Goal: Information Seeking & Learning: Learn about a topic

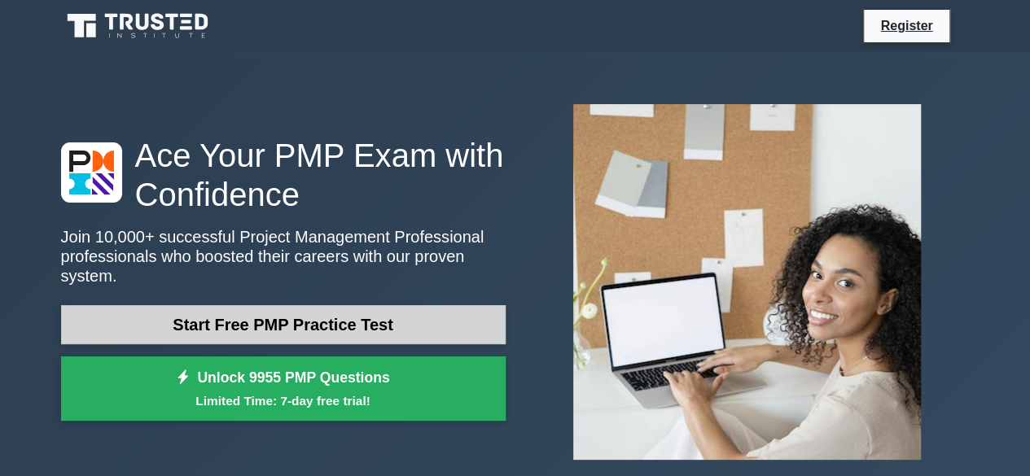
click at [381, 312] on link "Start Free PMP Practice Test" at bounding box center [283, 324] width 444 height 39
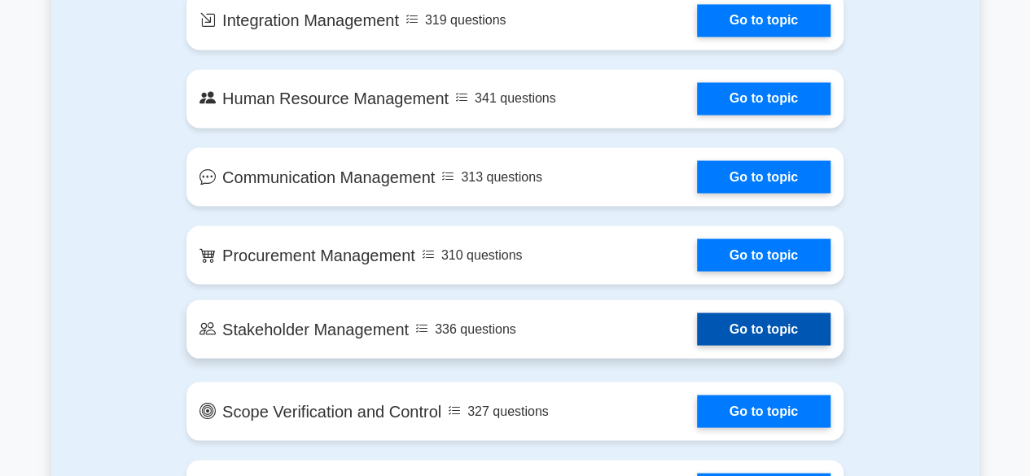
scroll to position [1635, 0]
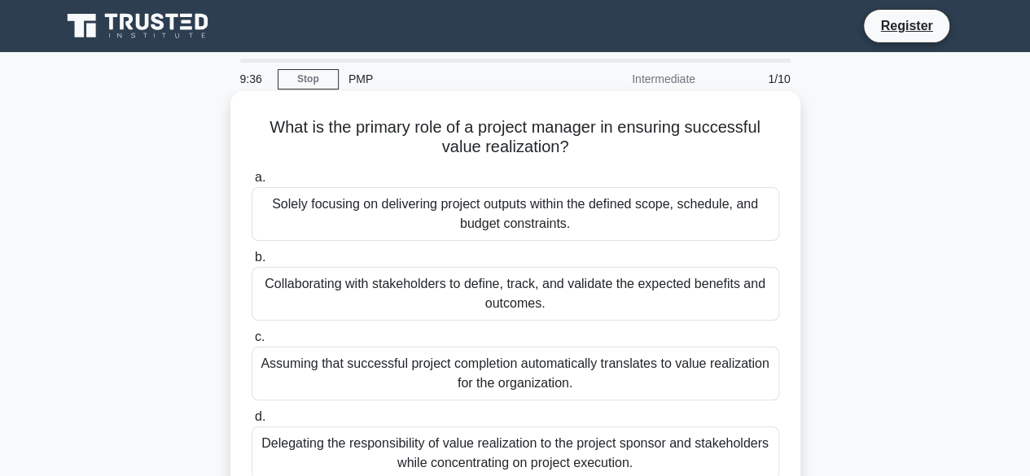
click at [467, 209] on div "Solely focusing on delivering project outputs within the defined scope, schedul…" at bounding box center [515, 214] width 527 height 54
click at [252, 183] on input "a. Solely focusing on delivering project outputs within the defined scope, sche…" at bounding box center [252, 178] width 0 height 11
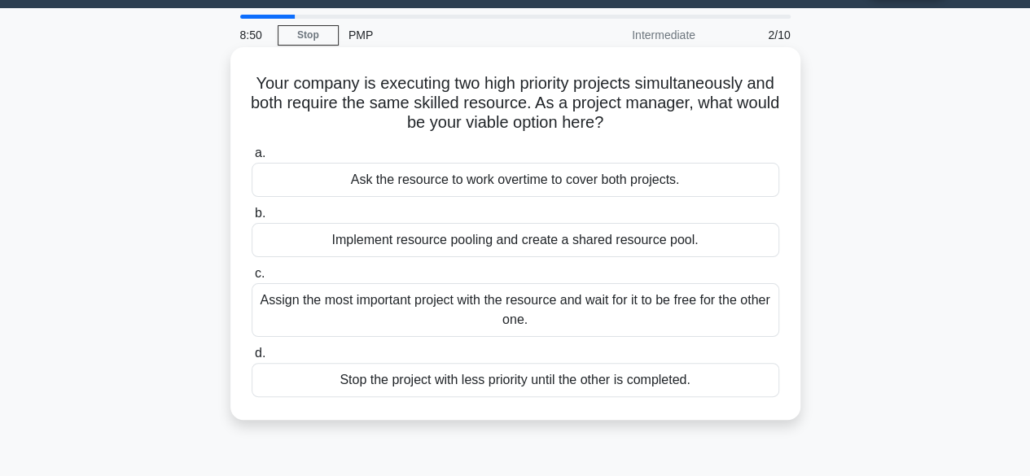
scroll to position [81, 0]
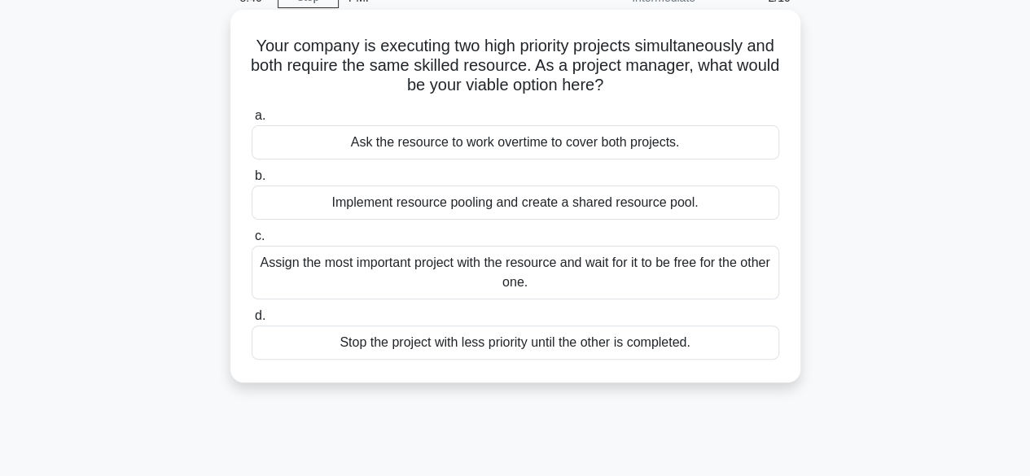
click at [428, 209] on div "Implement resource pooling and create a shared resource pool." at bounding box center [515, 203] width 527 height 34
click at [252, 182] on input "b. Implement resource pooling and create a shared resource pool." at bounding box center [252, 176] width 0 height 11
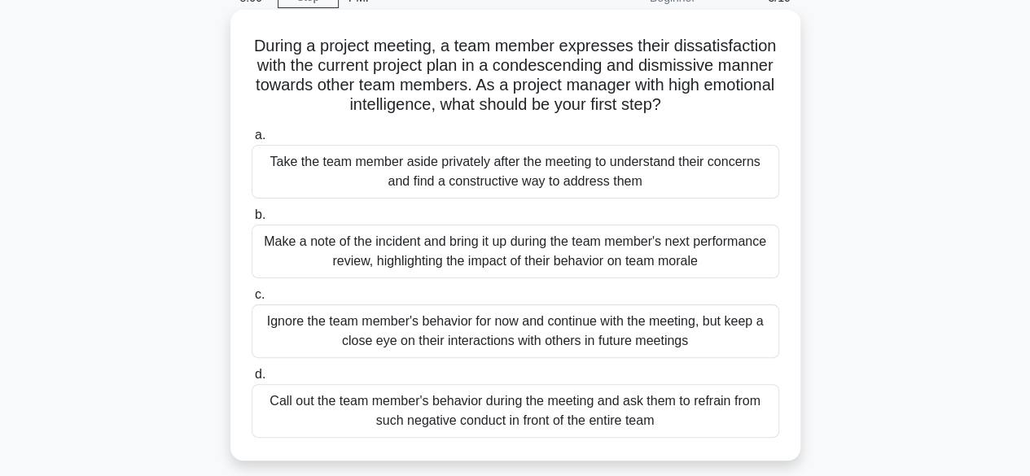
click at [381, 263] on div "Make a note of the incident and bring it up during the team member's next perfo…" at bounding box center [515, 252] width 527 height 54
click at [252, 221] on input "b. Make a note of the incident and bring it up during the team member's next pe…" at bounding box center [252, 215] width 0 height 11
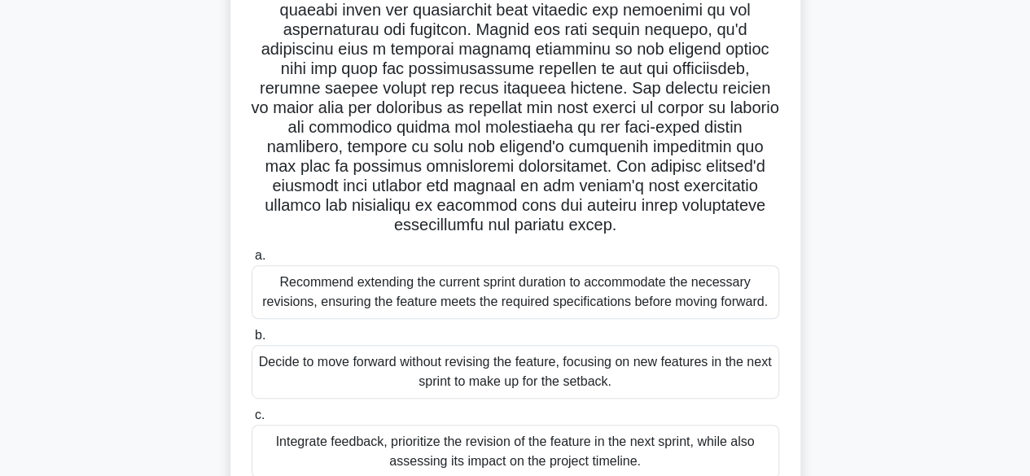
scroll to position [403, 0]
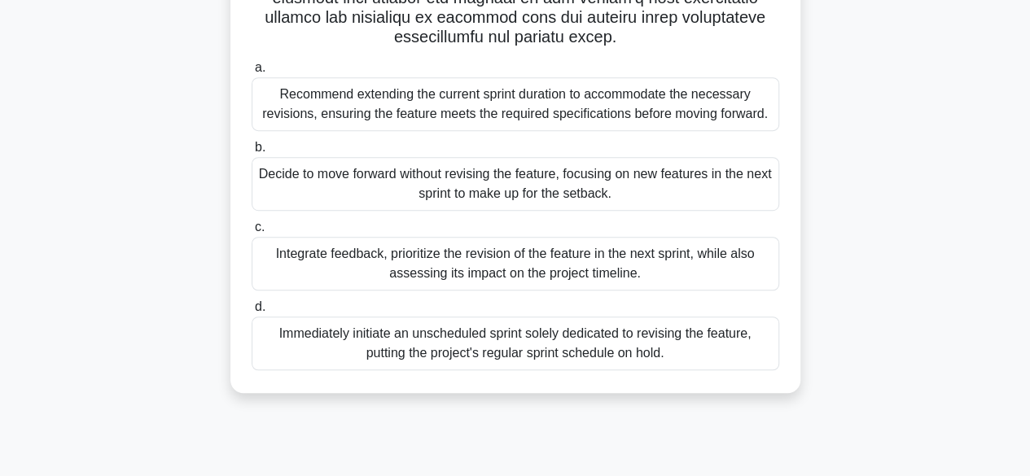
click at [537, 263] on div "Integrate feedback, prioritize the revision of the feature in the next sprint, …" at bounding box center [515, 264] width 527 height 54
click at [252, 233] on input "c. Integrate feedback, prioritize the revision of the feature in the next sprin…" at bounding box center [252, 227] width 0 height 11
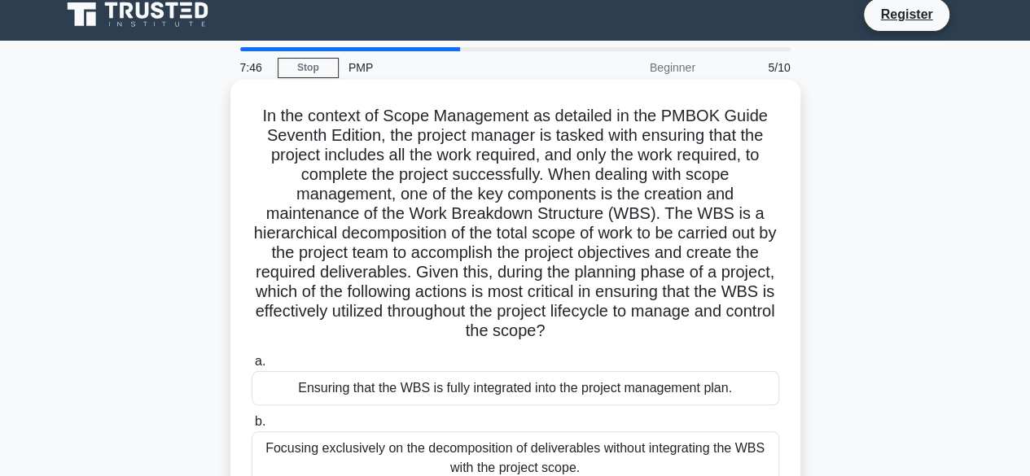
scroll to position [0, 0]
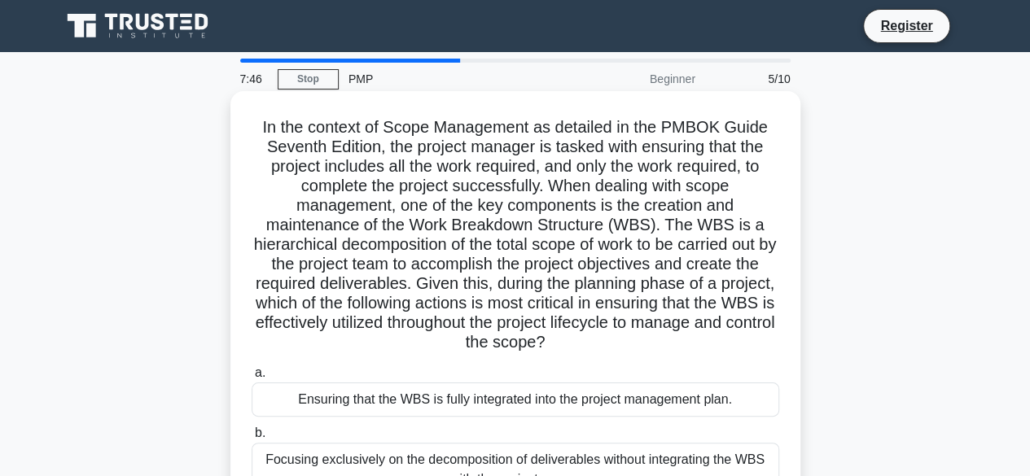
click at [518, 405] on div "Ensuring that the WBS is fully integrated into the project management plan." at bounding box center [515, 400] width 527 height 34
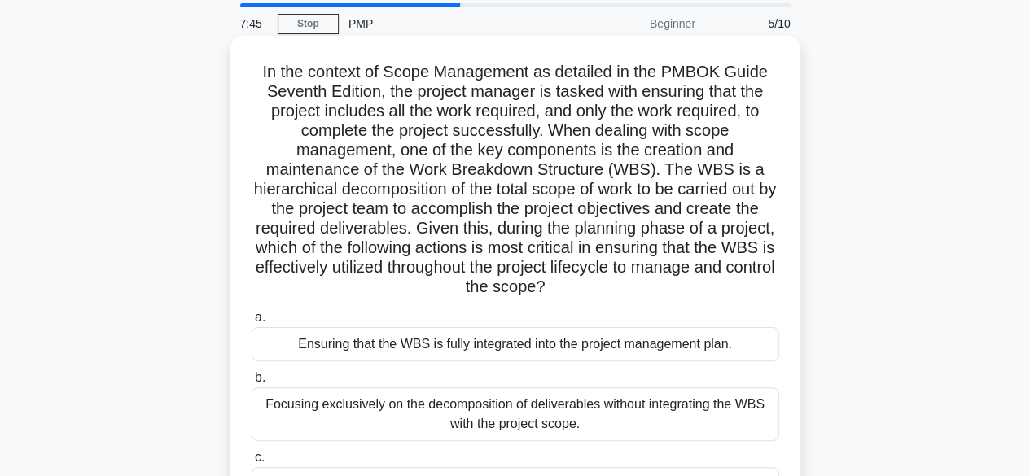
scroll to position [81, 0]
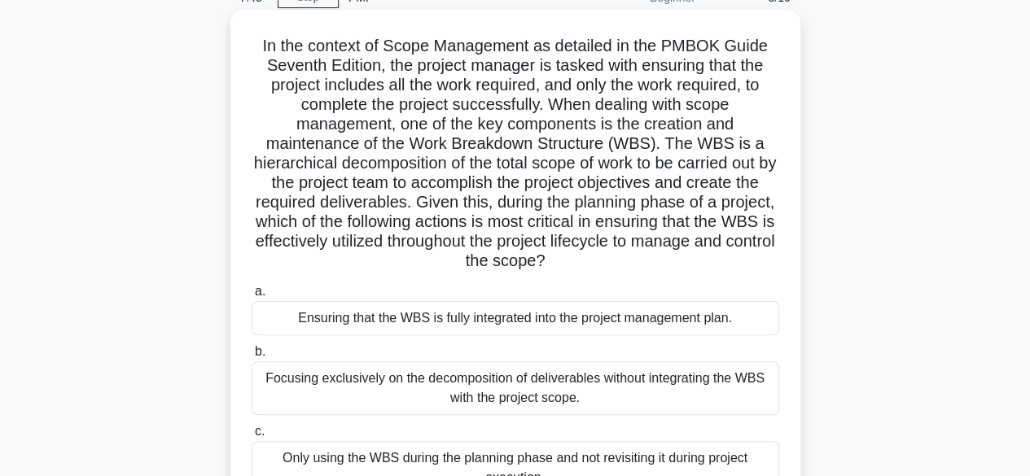
click at [525, 385] on div "Focusing exclusively on the decomposition of deliverables without integrating t…" at bounding box center [515, 388] width 527 height 54
click at [252, 357] on input "b. Focusing exclusively on the decomposition of deliverables without integratin…" at bounding box center [252, 352] width 0 height 11
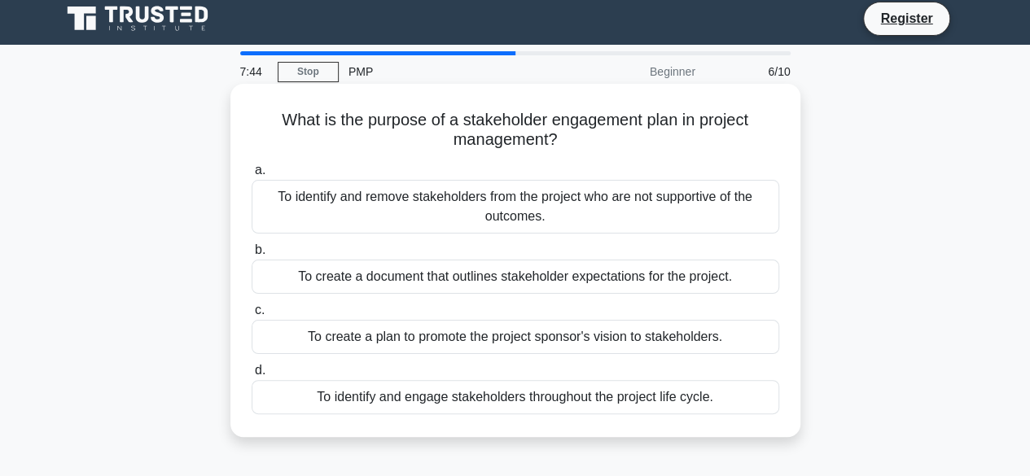
scroll to position [0, 0]
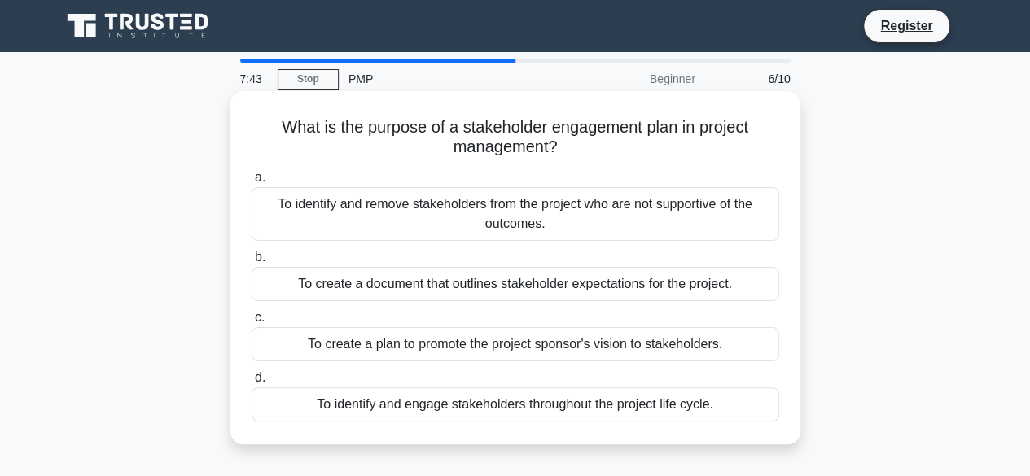
click at [398, 292] on div "To create a document that outlines stakeholder expectations for the project." at bounding box center [515, 284] width 527 height 34
click at [252, 263] on input "b. To create a document that outlines stakeholder expectations for the project." at bounding box center [252, 257] width 0 height 11
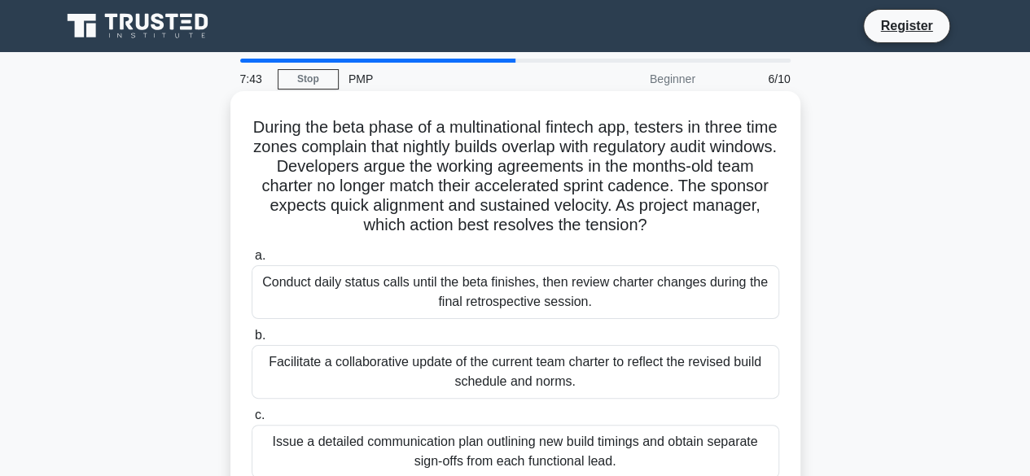
click at [444, 371] on div "Facilitate a collaborative update of the current team charter to reflect the re…" at bounding box center [515, 372] width 527 height 54
click at [449, 451] on div "Issue a detailed communication plan outlining new build timings and obtain sepa…" at bounding box center [515, 452] width 527 height 54
click at [479, 369] on div "Facilitate a collaborative update of the current team charter to reflect the re…" at bounding box center [515, 372] width 527 height 54
click at [252, 341] on input "b. Facilitate a collaborative update of the current team charter to reflect the…" at bounding box center [252, 335] width 0 height 11
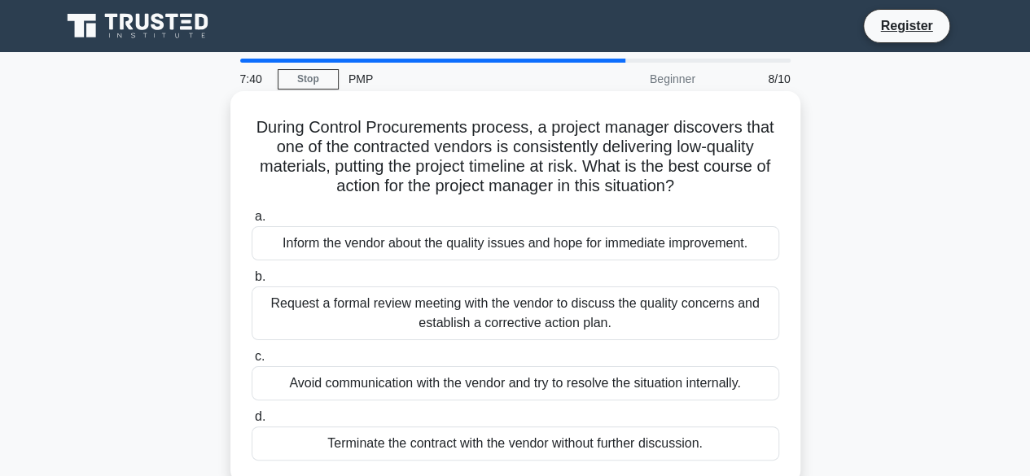
click at [417, 317] on div "Request a formal review meeting with the vendor to discuss the quality concerns…" at bounding box center [515, 314] width 527 height 54
click at [252, 282] on input "b. Request a formal review meeting with the vendor to discuss the quality conce…" at bounding box center [252, 277] width 0 height 11
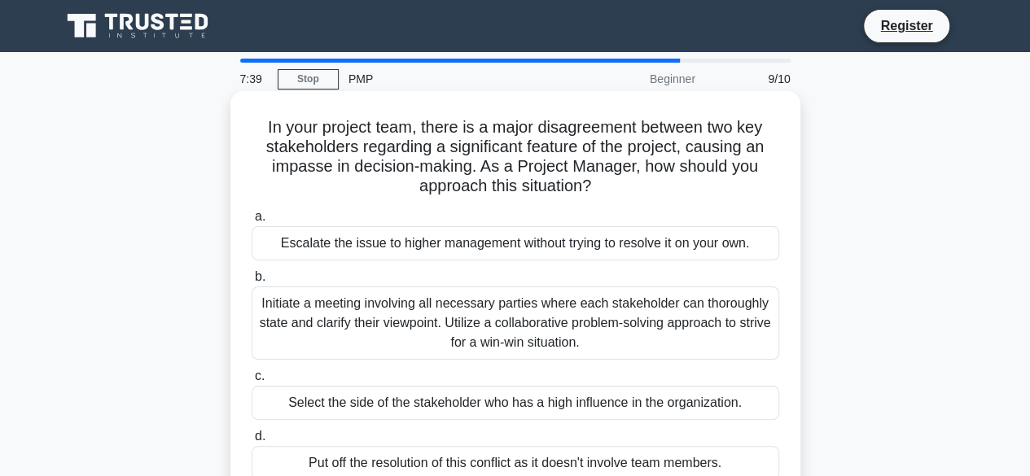
click at [443, 398] on div "Select the side of the stakeholder who has a high influence in the organization." at bounding box center [515, 403] width 527 height 34
click at [252, 382] on input "c. Select the side of the stakeholder who has a high influence in the organizat…" at bounding box center [252, 376] width 0 height 11
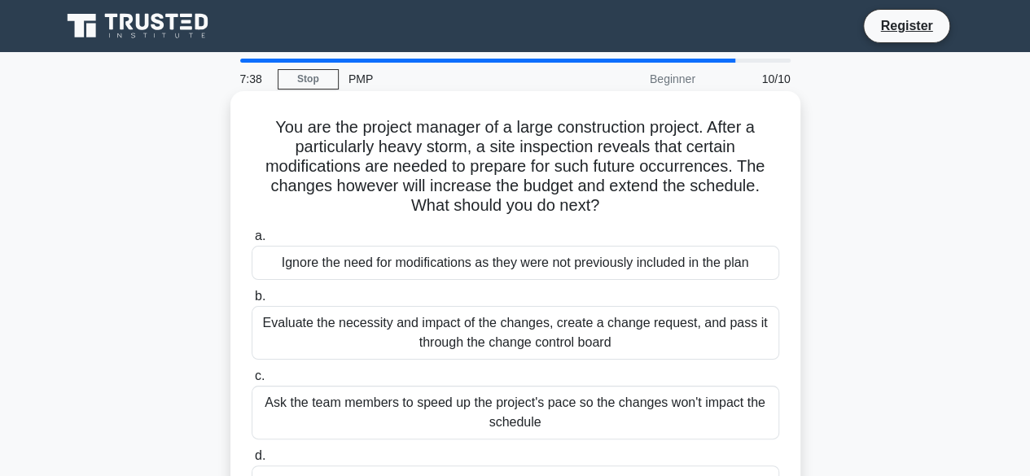
click at [470, 331] on div "Evaluate the necessity and impact of the changes, create a change request, and …" at bounding box center [515, 333] width 527 height 54
click at [252, 302] on input "b. Evaluate the necessity and impact of the changes, create a change request, a…" at bounding box center [252, 296] width 0 height 11
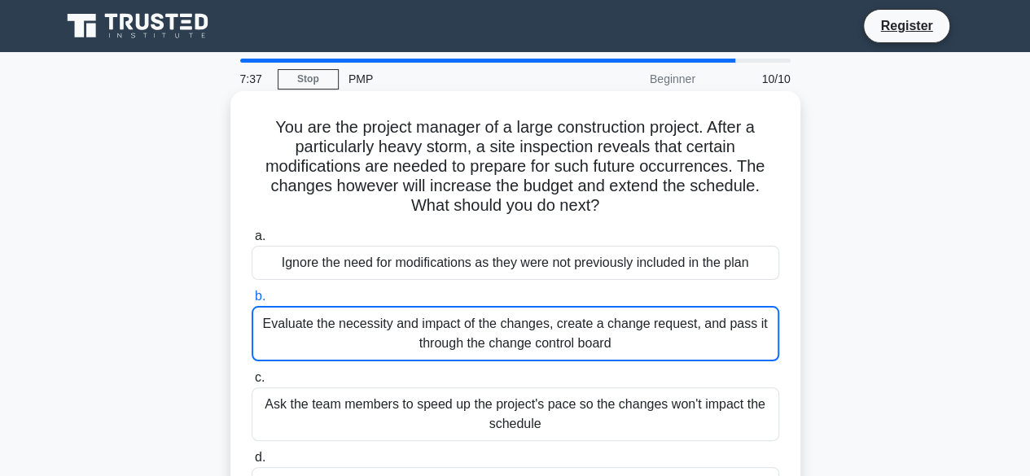
scroll to position [403, 0]
